Goal: Complete application form: Complete application form

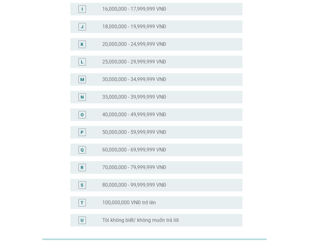
scroll to position [188, 0]
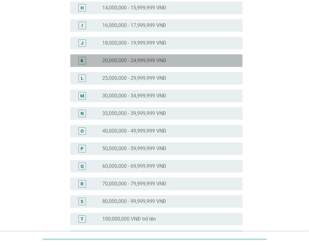
click at [116, 58] on label "20,000,000 - 24,999,999 VNĐ" at bounding box center [134, 60] width 64 height 6
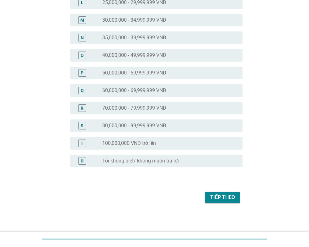
scroll to position [265, 0]
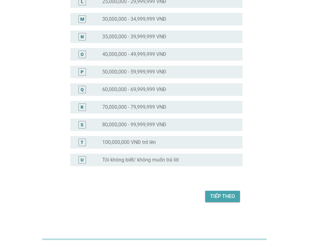
click at [218, 196] on div "Tiếp theo" at bounding box center [222, 197] width 25 height 8
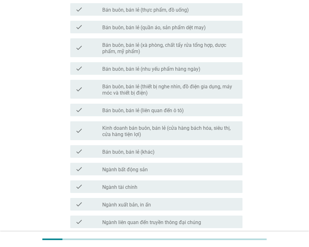
scroll to position [309, 0]
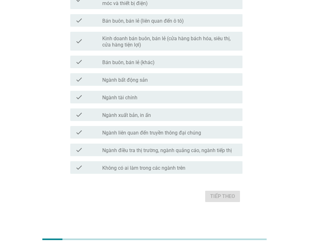
click at [137, 165] on label "Không có ai làm trong các ngành trên" at bounding box center [143, 168] width 83 height 6
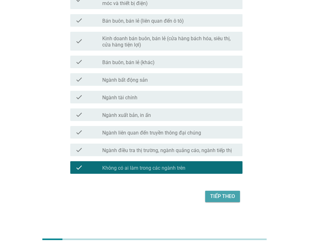
click at [219, 197] on div "Tiếp theo" at bounding box center [222, 197] width 25 height 8
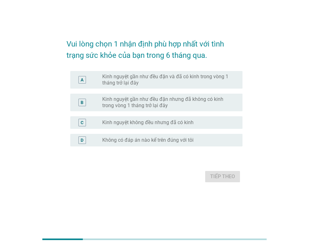
scroll to position [0, 0]
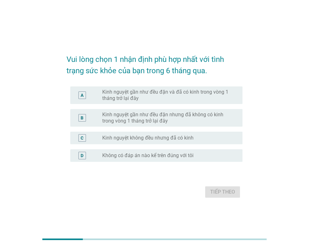
click at [105, 97] on label "Kinh nguyệt gần như đều đặn và đã có kinh trong vòng 1 tháng trở lại đây" at bounding box center [167, 95] width 130 height 13
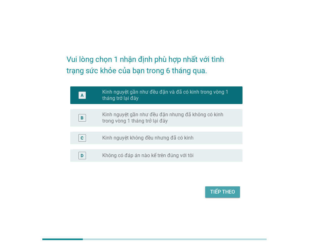
click at [223, 193] on div "Tiếp theo" at bounding box center [222, 192] width 25 height 8
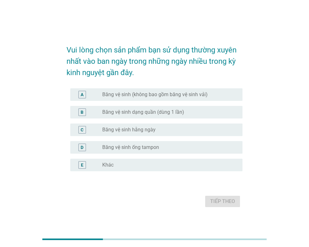
click at [129, 98] on div "A radio_button_unchecked Băng vệ sinh (không bao gồm băng vệ sinh vải)" at bounding box center [156, 94] width 172 height 13
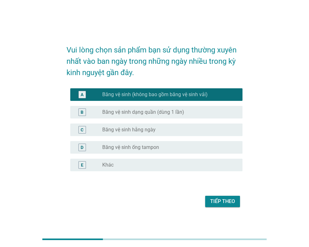
click at [125, 115] on div "radio_button_unchecked Băng vệ sinh dạng quần (dùng 1 lần)" at bounding box center [169, 112] width 135 height 8
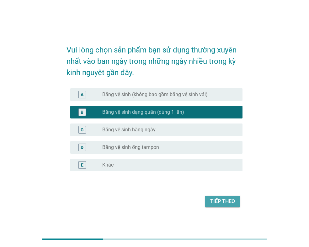
click at [222, 198] on div "Tiếp theo" at bounding box center [222, 202] width 25 height 8
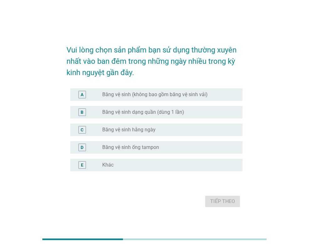
drag, startPoint x: 125, startPoint y: 115, endPoint x: 90, endPoint y: 122, distance: 35.8
click at [116, 118] on div "B radio_button_unchecked Băng vệ sinh dạng quần (dùng 1 lần)" at bounding box center [156, 112] width 172 height 13
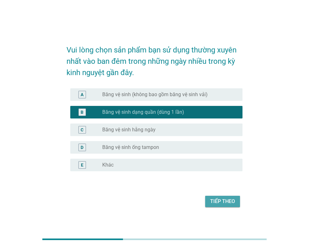
click at [229, 202] on div "Tiếp theo" at bounding box center [222, 202] width 25 height 8
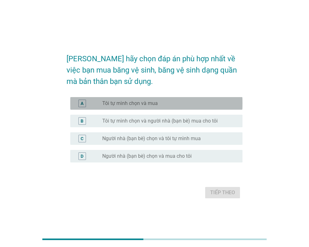
click at [149, 106] on div "radio_button_unchecked Tôi tự mình chọn và mua" at bounding box center [169, 104] width 135 height 8
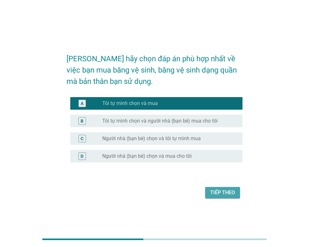
drag, startPoint x: 230, startPoint y: 194, endPoint x: 194, endPoint y: 182, distance: 36.9
click at [229, 194] on div "Tiếp theo" at bounding box center [222, 193] width 25 height 8
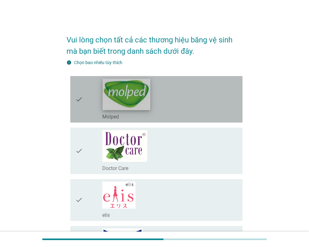
click at [123, 101] on img at bounding box center [127, 94] width 48 height 31
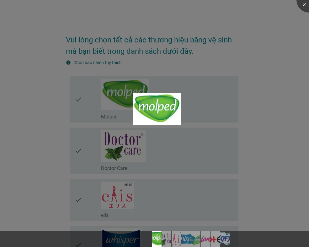
click at [129, 143] on div at bounding box center [154, 123] width 309 height 247
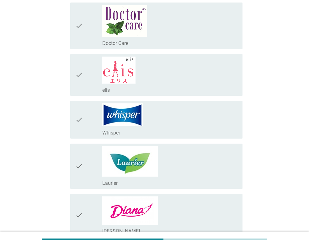
scroll to position [126, 0]
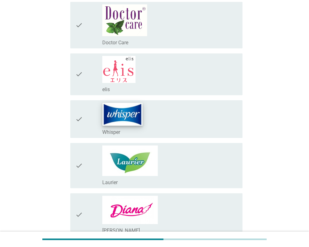
click at [133, 117] on img at bounding box center [123, 114] width 40 height 23
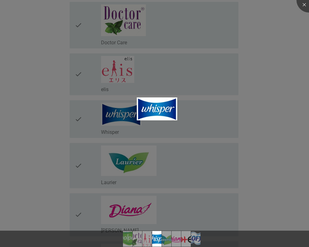
click at [141, 159] on div at bounding box center [154, 123] width 309 height 247
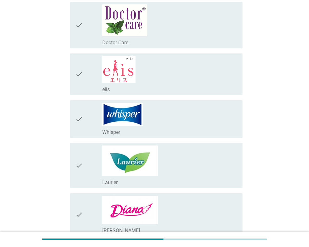
click at [143, 156] on img at bounding box center [130, 160] width 56 height 30
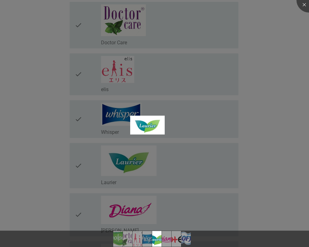
click at [121, 165] on div at bounding box center [154, 123] width 309 height 247
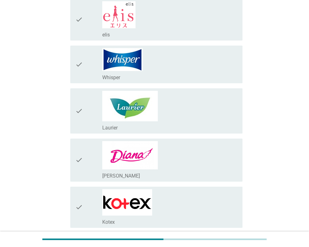
scroll to position [188, 0]
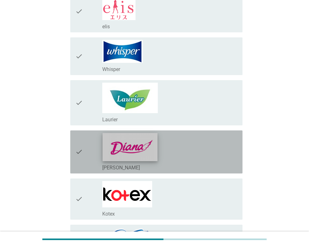
click at [146, 155] on img at bounding box center [130, 147] width 55 height 28
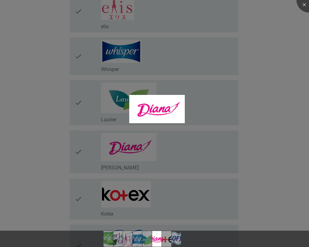
click at [159, 146] on div at bounding box center [154, 123] width 309 height 247
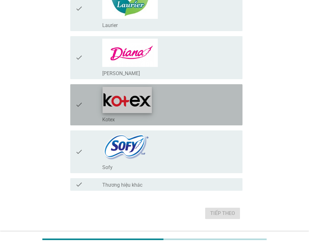
click at [119, 98] on img at bounding box center [127, 100] width 49 height 26
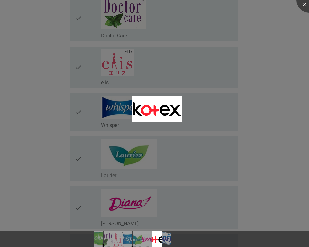
scroll to position [126, 0]
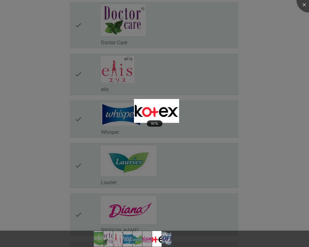
click at [199, 111] on div at bounding box center [154, 123] width 309 height 247
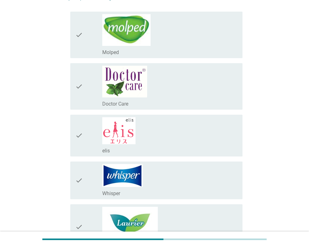
scroll to position [0, 0]
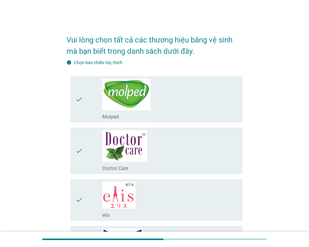
click at [79, 101] on icon "check" at bounding box center [79, 99] width 8 height 41
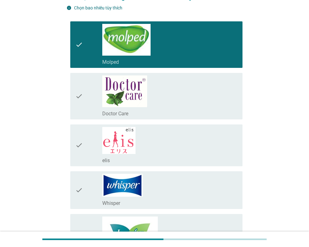
scroll to position [63, 0]
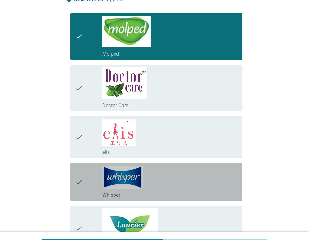
click at [75, 182] on div "check check_box_outline_blank Whisper" at bounding box center [156, 182] width 172 height 38
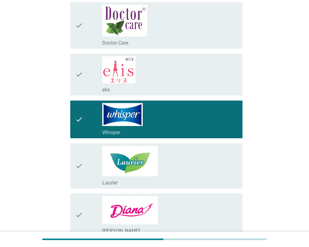
scroll to position [126, 0]
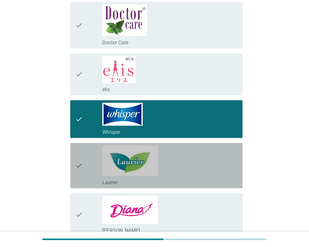
click at [79, 167] on icon "check" at bounding box center [79, 165] width 8 height 40
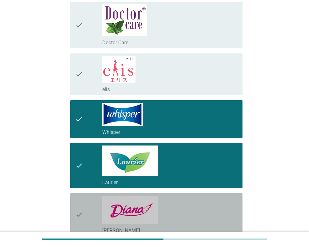
click at [79, 215] on icon "check" at bounding box center [79, 215] width 8 height 38
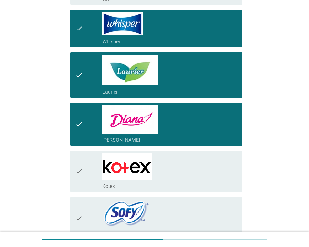
scroll to position [251, 0]
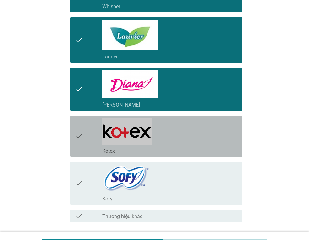
click at [80, 134] on icon "check" at bounding box center [79, 136] width 8 height 36
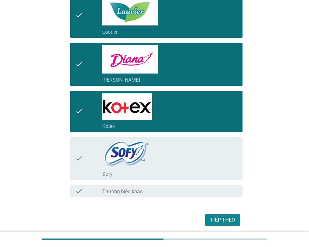
scroll to position [300, 0]
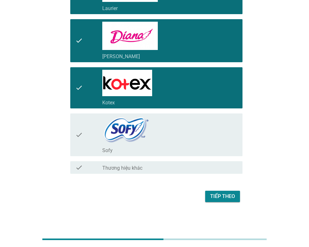
click at [78, 135] on icon "check" at bounding box center [79, 135] width 8 height 38
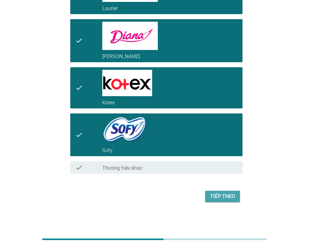
click at [217, 200] on div "Tiếp theo" at bounding box center [222, 197] width 25 height 8
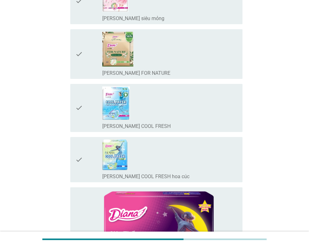
scroll to position [0, 0]
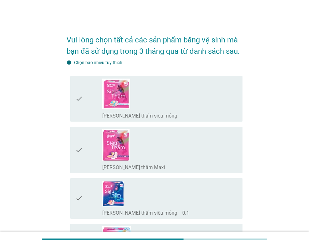
click at [79, 99] on icon "check" at bounding box center [79, 99] width 8 height 41
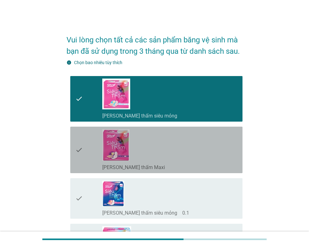
click at [77, 155] on icon "check" at bounding box center [79, 149] width 8 height 41
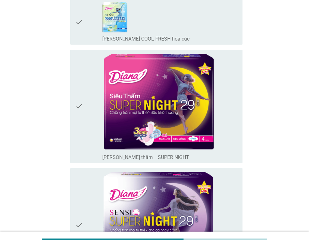
scroll to position [440, 0]
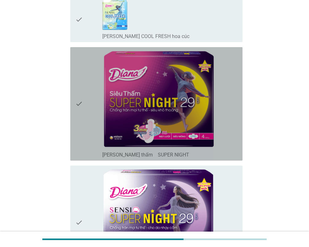
click at [78, 105] on icon "check" at bounding box center [79, 104] width 8 height 108
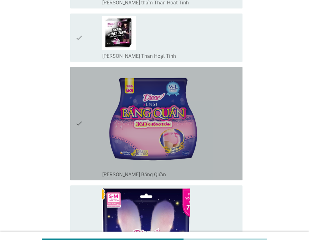
click at [77, 122] on icon "check" at bounding box center [79, 123] width 8 height 108
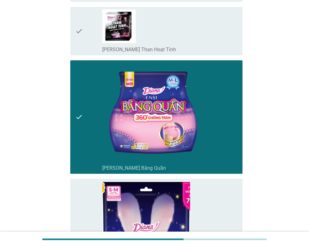
scroll to position [1005, 0]
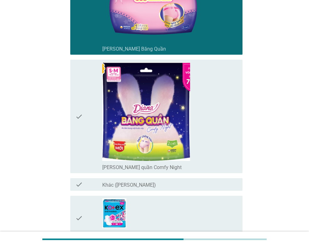
click at [76, 119] on icon "check" at bounding box center [79, 116] width 8 height 108
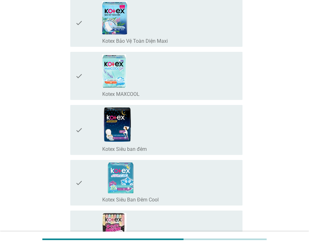
scroll to position [1445, 0]
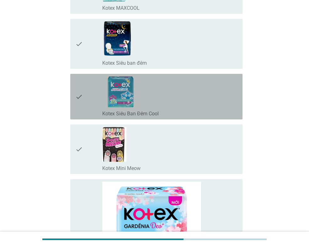
click at [75, 96] on icon "check" at bounding box center [79, 96] width 8 height 41
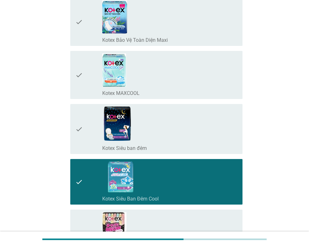
scroll to position [1350, 0]
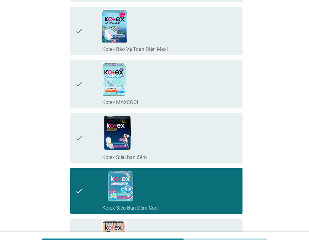
click at [71, 81] on div "check check_box_outline_blank Kotex MAXCOOL" at bounding box center [156, 84] width 172 height 48
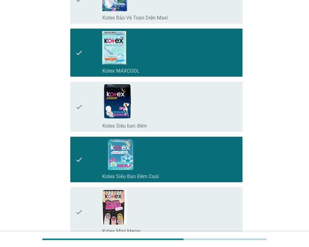
click at [78, 160] on icon "check" at bounding box center [79, 159] width 8 height 41
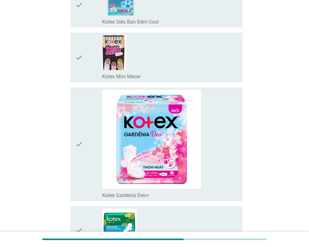
scroll to position [1539, 0]
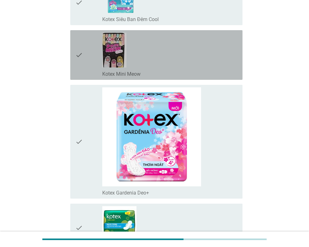
click at [77, 58] on icon "check" at bounding box center [79, 55] width 8 height 45
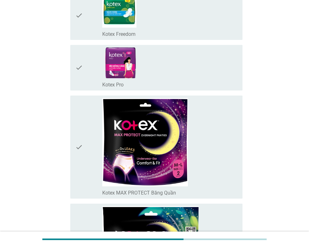
scroll to position [1822, 0]
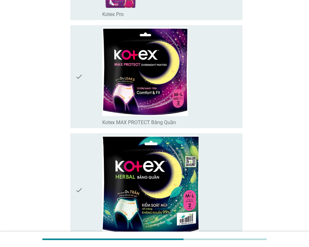
click at [79, 76] on icon "check" at bounding box center [79, 77] width 8 height 98
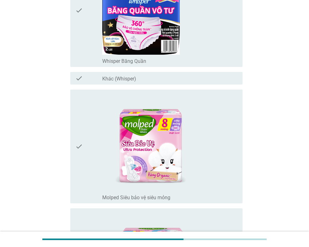
scroll to position [4617, 0]
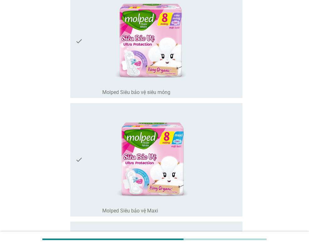
click at [81, 166] on icon "check" at bounding box center [79, 160] width 8 height 108
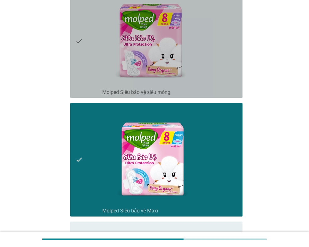
click at [76, 42] on icon "check" at bounding box center [79, 41] width 8 height 108
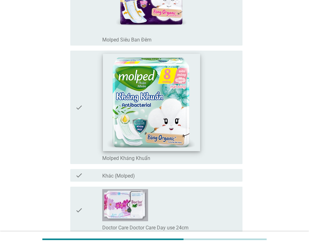
scroll to position [5025, 0]
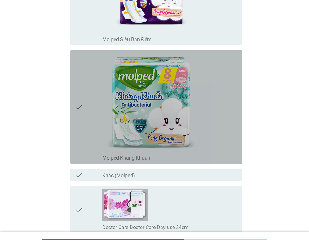
click at [75, 108] on div "check check_box_outline_blank Molped Kháng Khuẩn" at bounding box center [156, 106] width 172 height 113
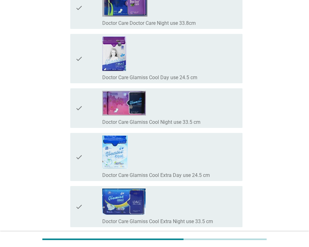
scroll to position [5439, 0]
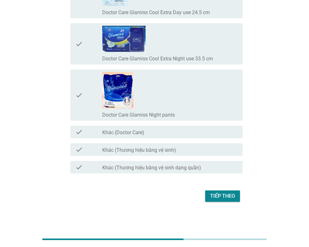
click at [227, 198] on div "Tiếp theo" at bounding box center [222, 196] width 25 height 8
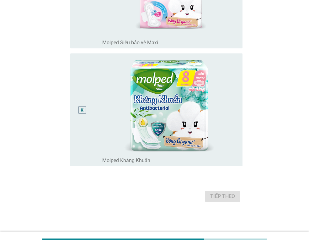
scroll to position [0, 0]
